Goal: Find specific page/section

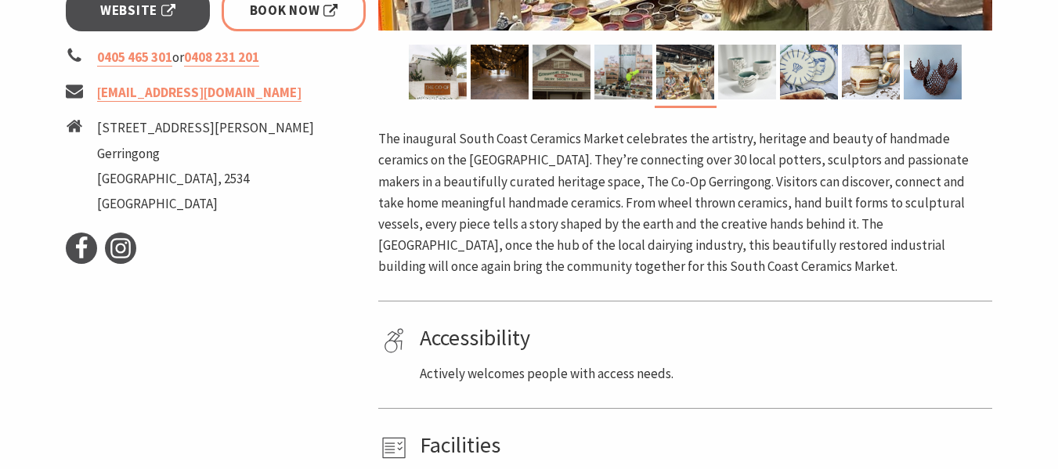
scroll to position [653, 0]
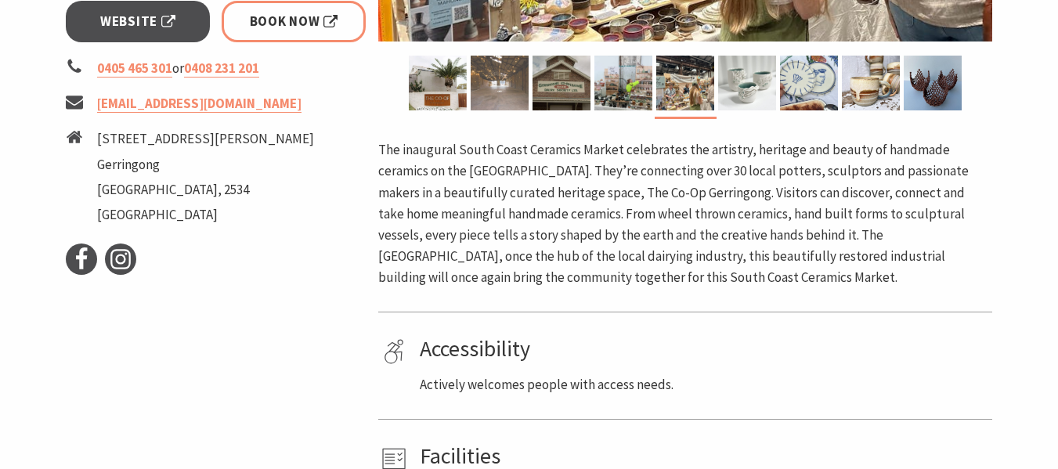
click at [505, 90] on img at bounding box center [500, 83] width 58 height 55
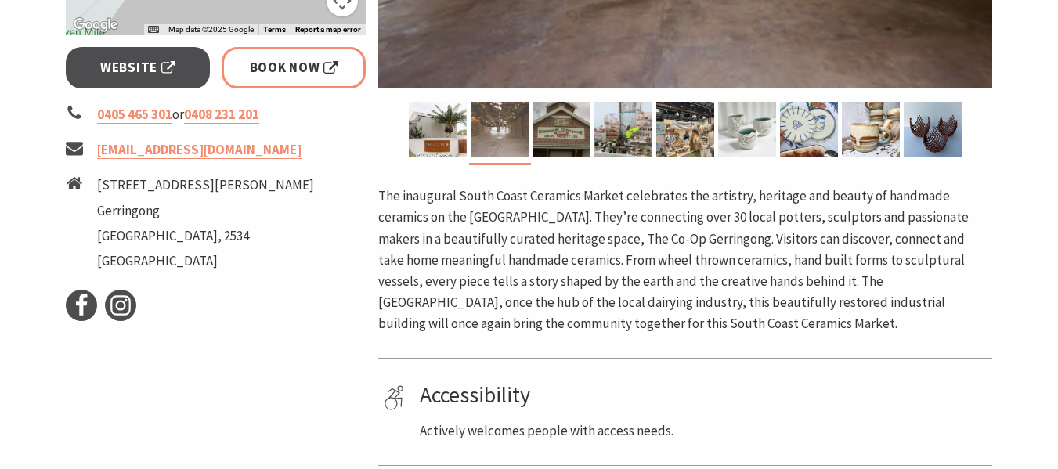
scroll to position [606, 0]
click at [489, 114] on img at bounding box center [500, 130] width 58 height 55
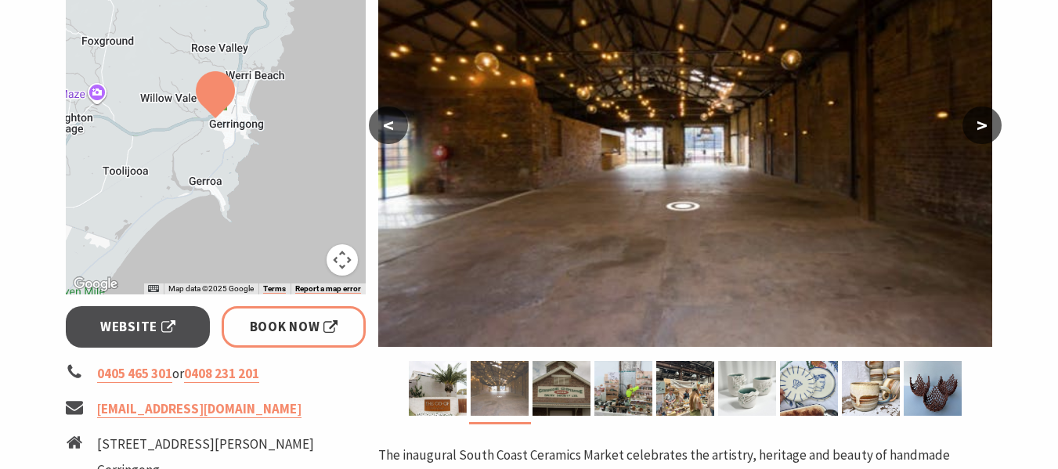
scroll to position [343, 0]
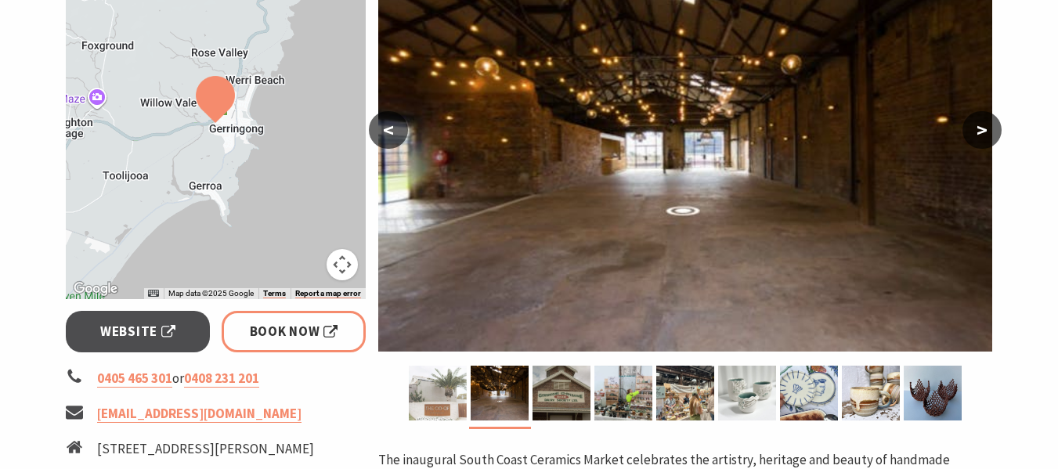
click at [434, 373] on img at bounding box center [438, 393] width 58 height 55
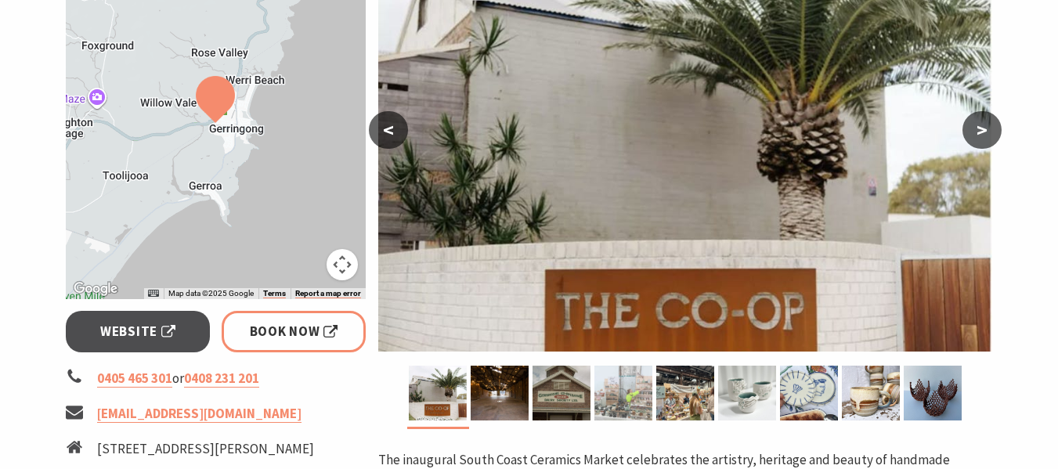
click at [624, 388] on img at bounding box center [623, 393] width 58 height 55
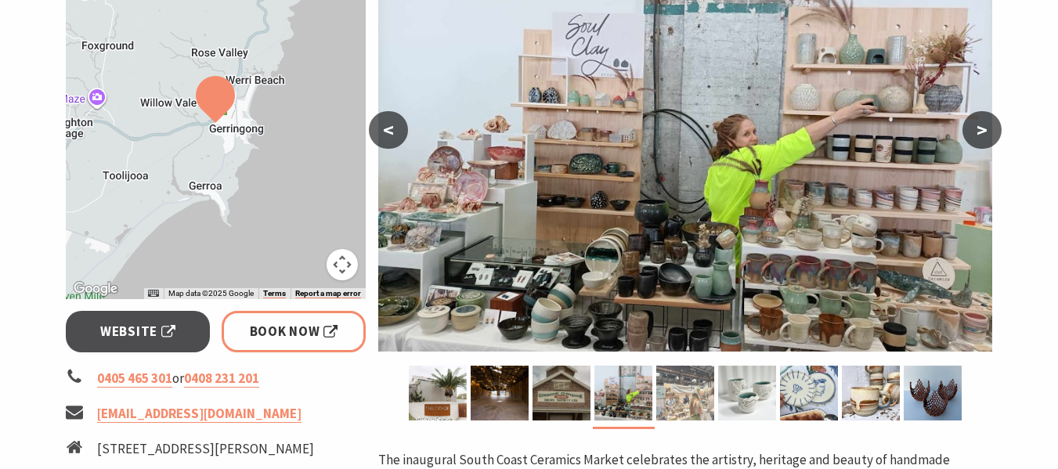
click at [694, 389] on img at bounding box center [685, 393] width 58 height 55
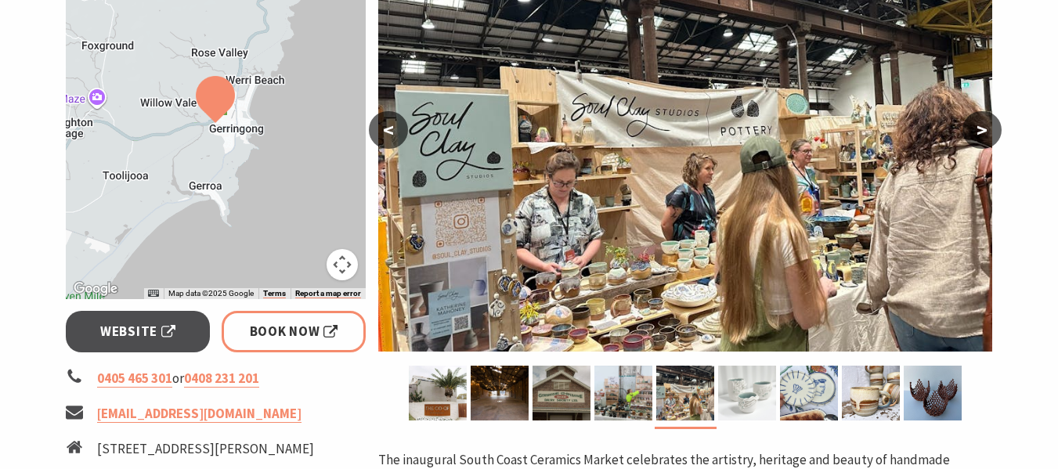
click at [738, 392] on img at bounding box center [747, 393] width 58 height 55
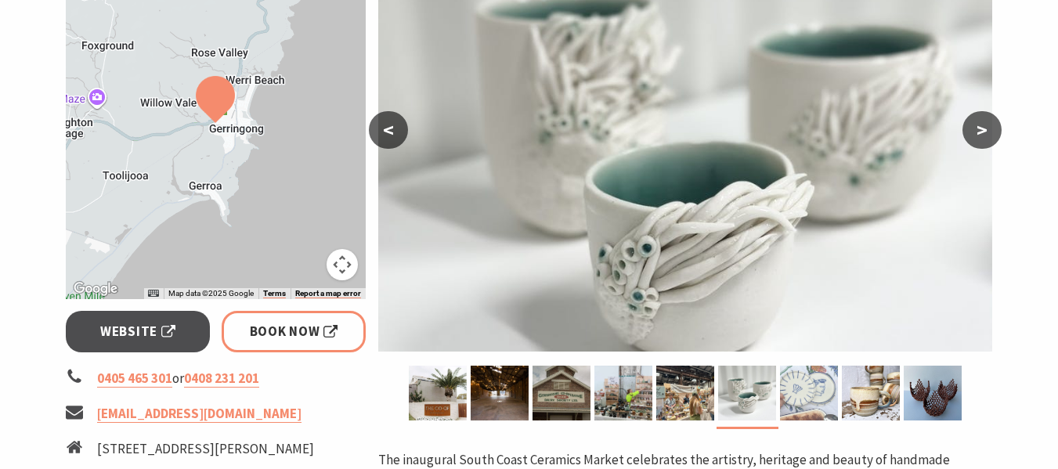
click at [800, 392] on img at bounding box center [809, 393] width 58 height 55
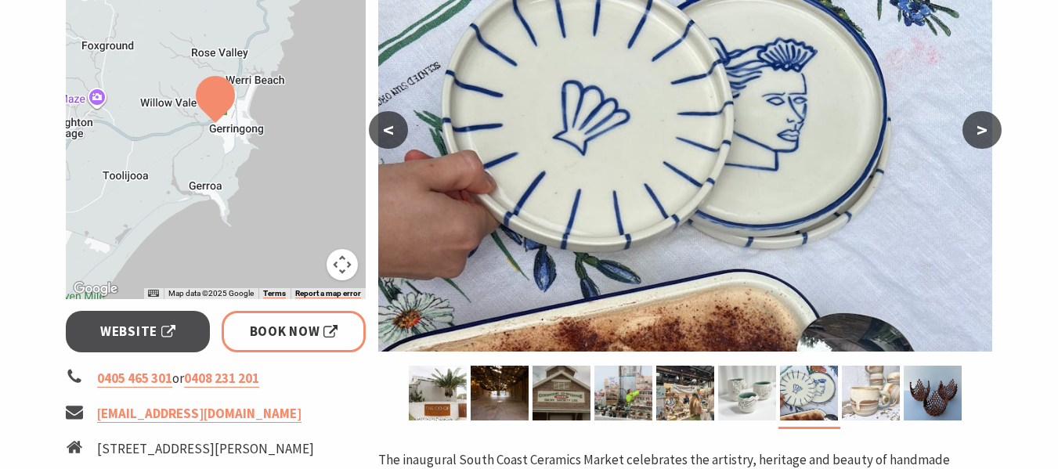
click at [875, 388] on img at bounding box center [871, 393] width 58 height 55
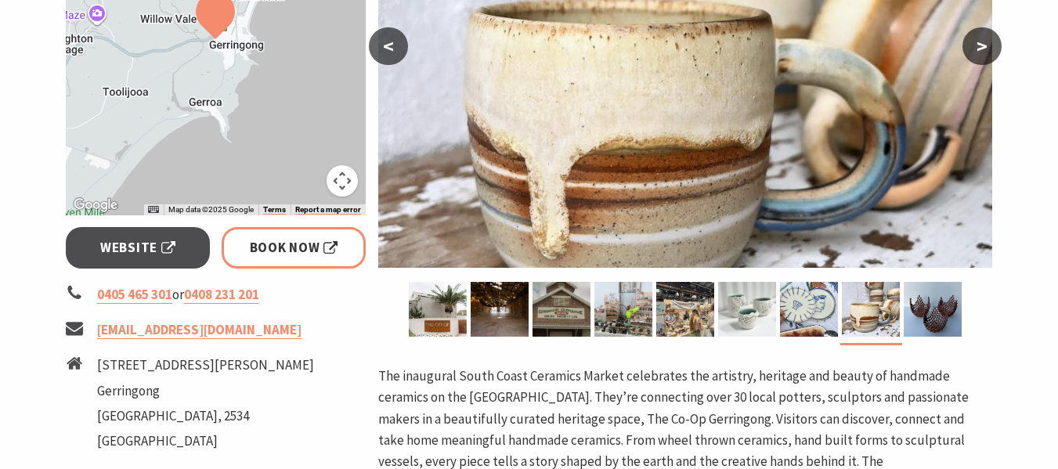
scroll to position [428, 0]
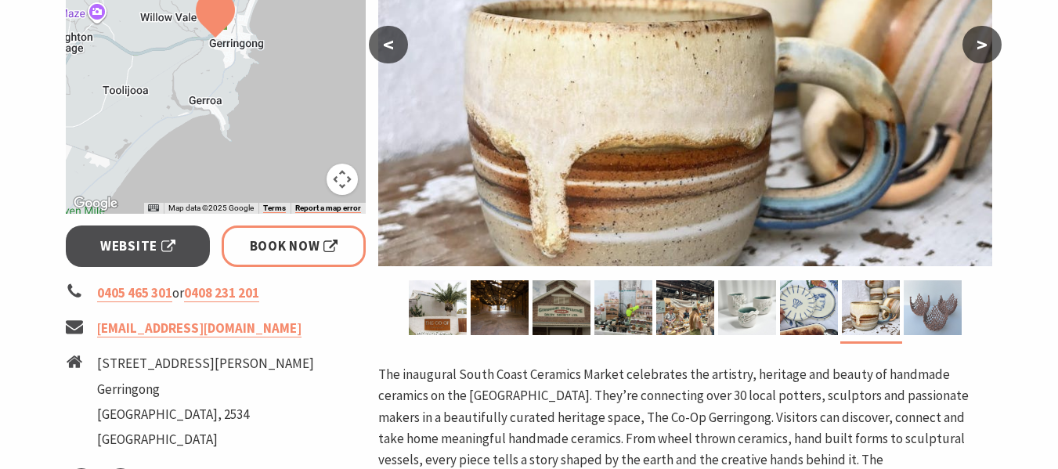
click at [909, 312] on img at bounding box center [933, 307] width 58 height 55
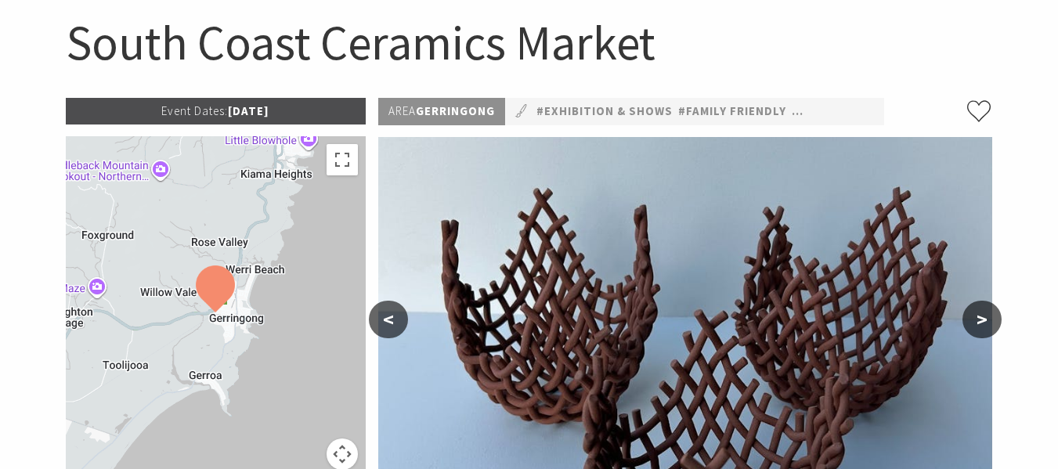
scroll to position [150, 0]
